Goal: Find specific page/section: Find specific page/section

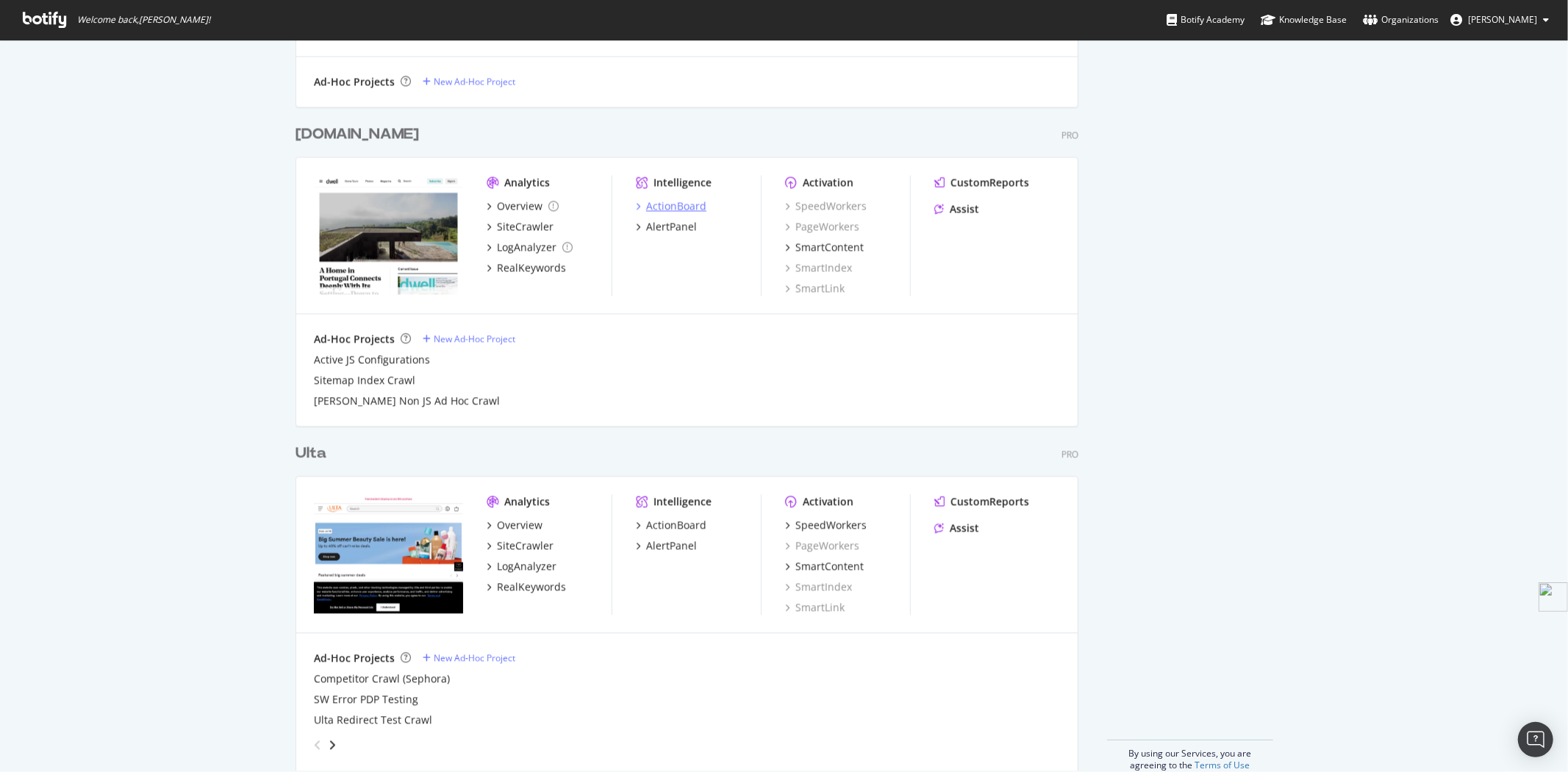
scroll to position [2366, 0]
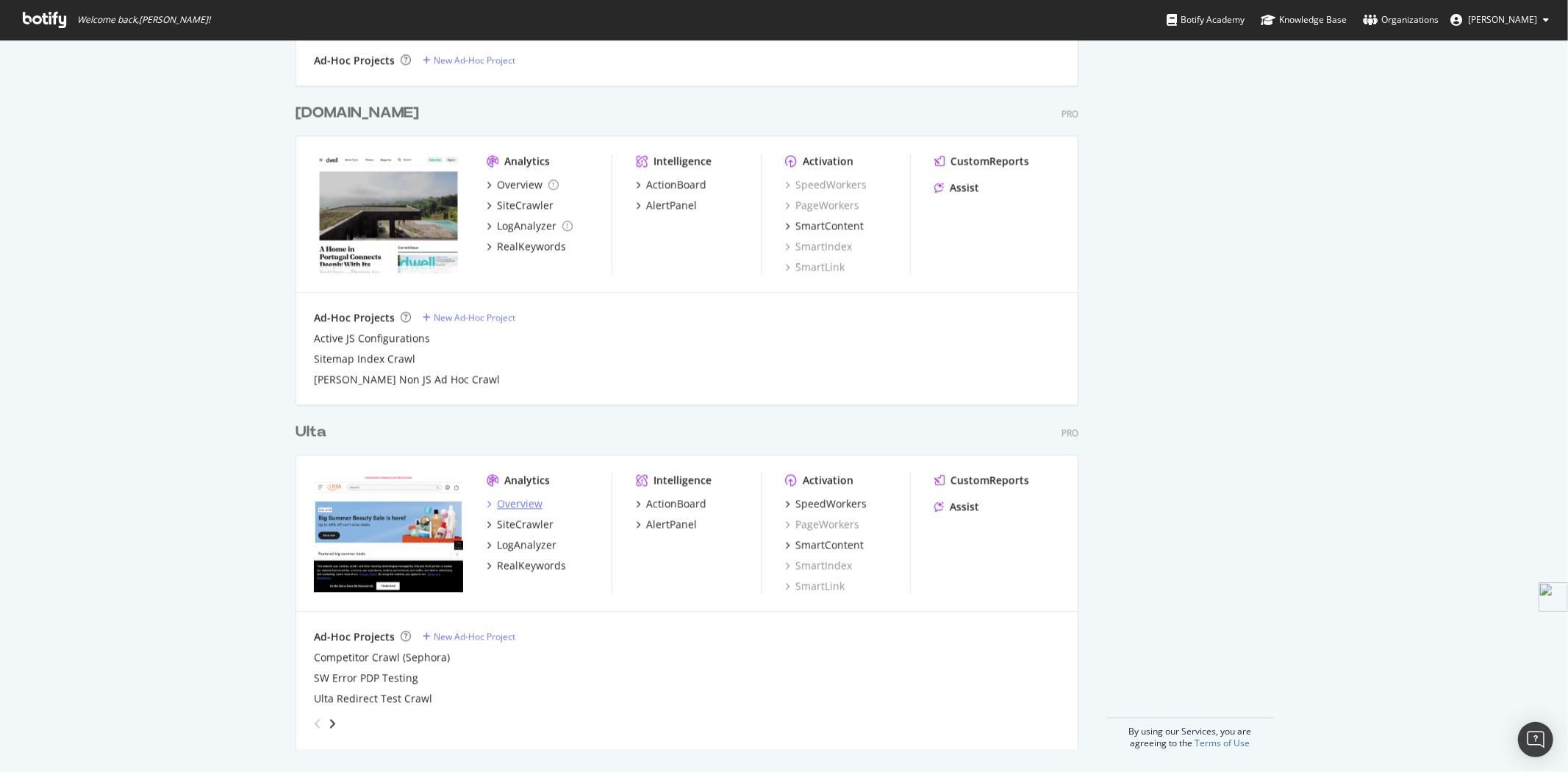
click at [517, 506] on div "Overview" at bounding box center [520, 503] width 46 height 14
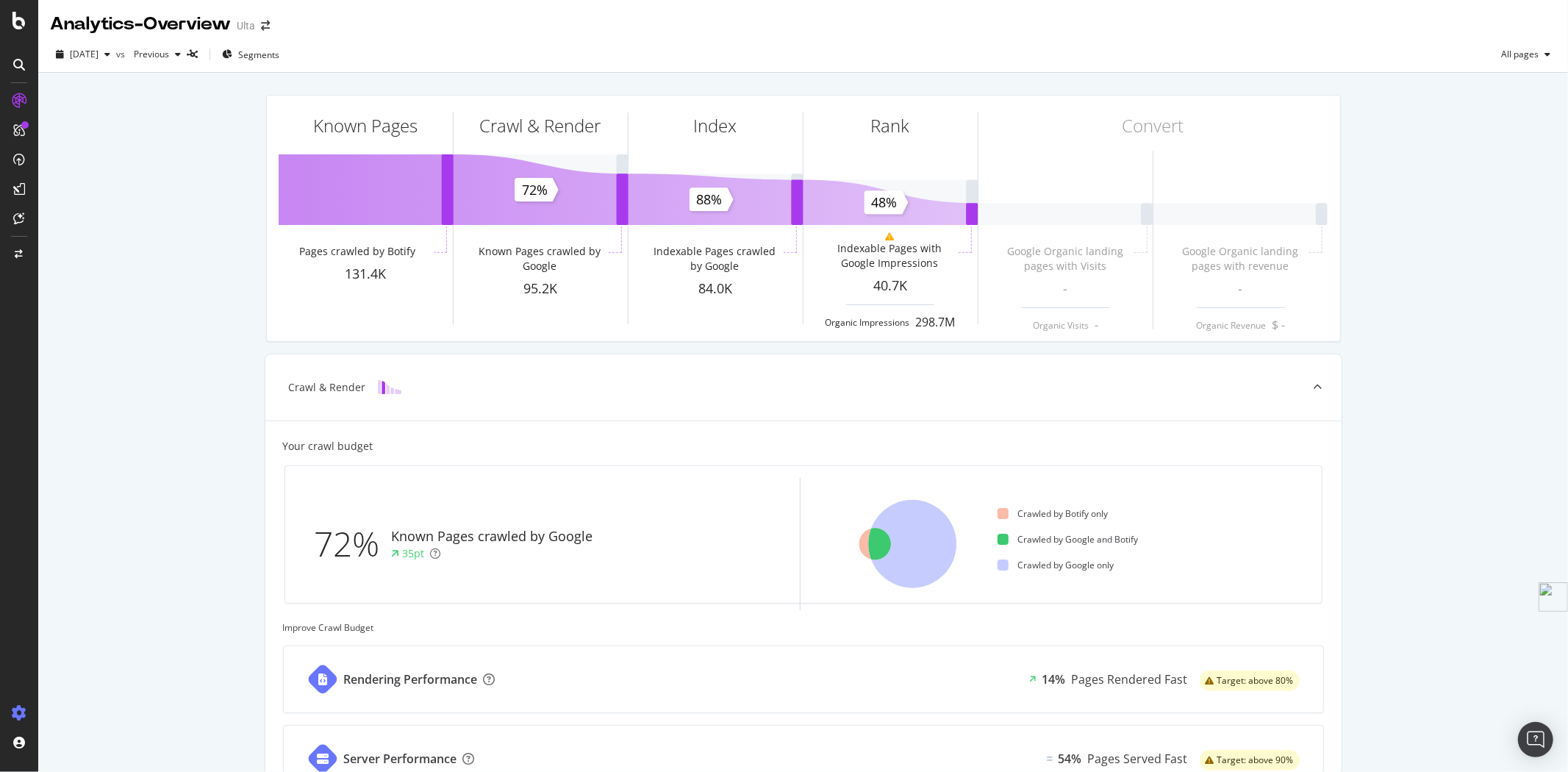
click at [23, 707] on icon at bounding box center [19, 713] width 14 height 14
